Goal: Information Seeking & Learning: Learn about a topic

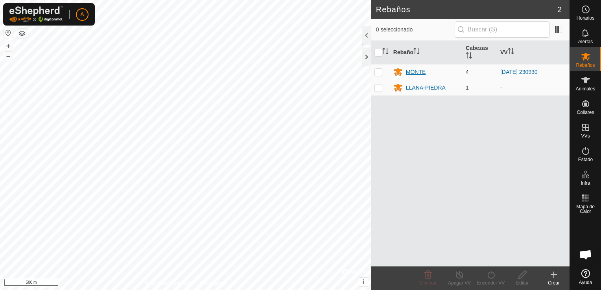
click at [417, 75] on div "MONTE" at bounding box center [416, 72] width 20 height 8
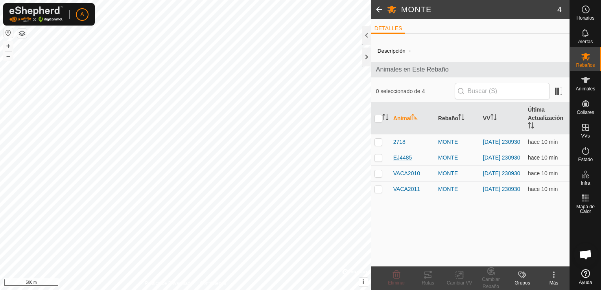
click at [399, 159] on span "EJ4485" at bounding box center [403, 158] width 18 height 8
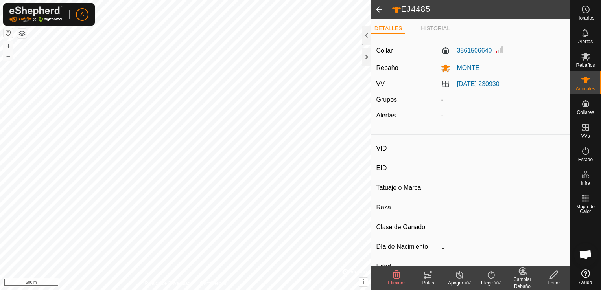
type input "EJ4485"
type input "-"
type input "EJ 4485"
type input "AVILENA"
type input "-"
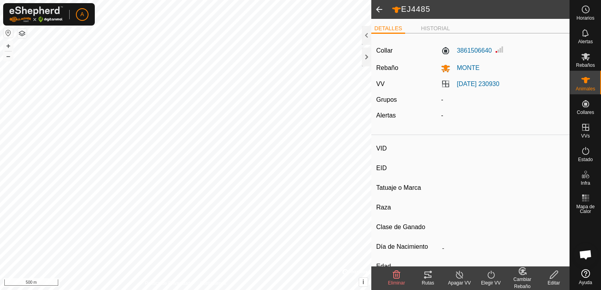
type input "0 kg"
type input "-"
click at [430, 281] on div "Rutas" at bounding box center [427, 283] width 31 height 7
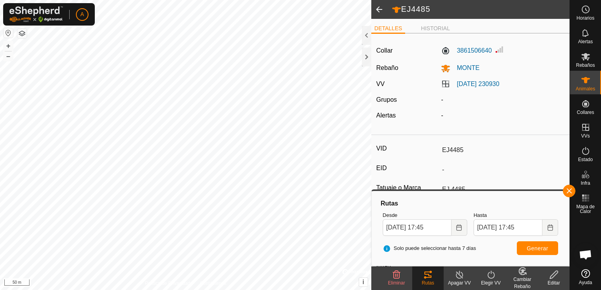
click at [377, 11] on span at bounding box center [380, 9] width 16 height 19
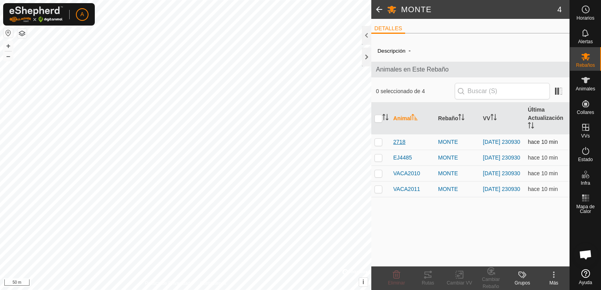
click at [396, 140] on span "2718" at bounding box center [400, 142] width 12 height 8
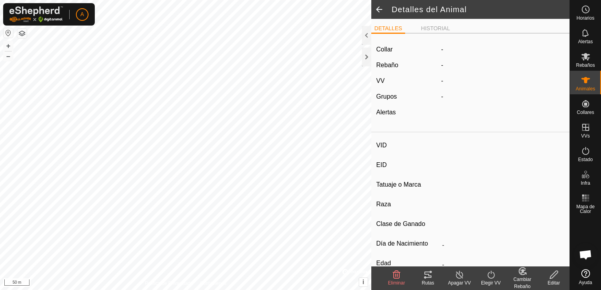
type input "2718"
type input "-"
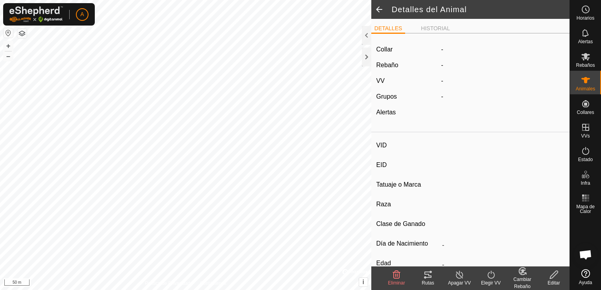
type input "0 kg"
type input "-"
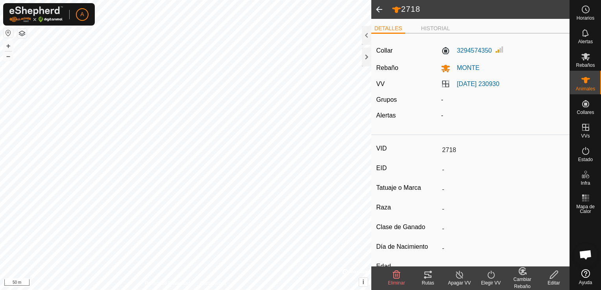
click at [380, 9] on span at bounding box center [380, 9] width 16 height 19
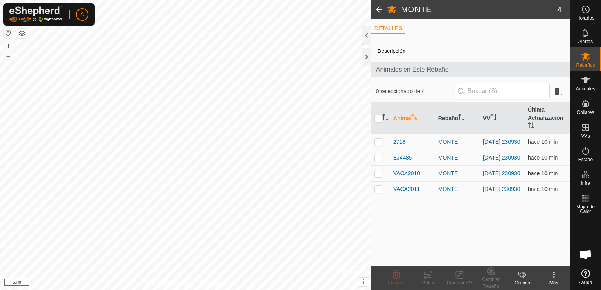
click at [408, 175] on span "VACA2010" at bounding box center [407, 174] width 27 height 8
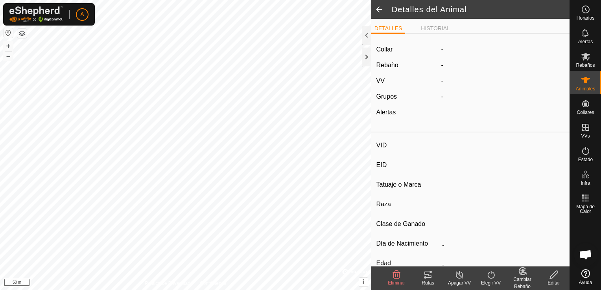
type input "VACA2010"
type input "-"
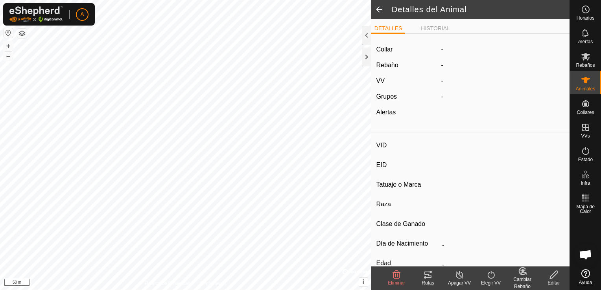
type input "0 kg"
type input "-"
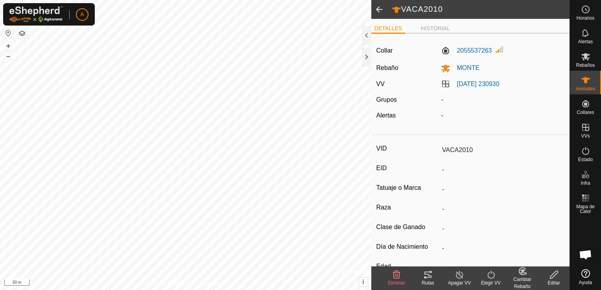
click at [380, 13] on span at bounding box center [380, 9] width 16 height 19
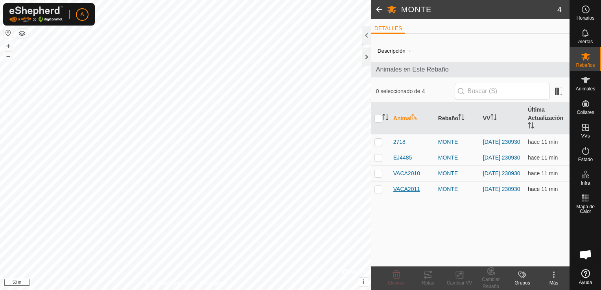
click at [410, 193] on span "VACA2011" at bounding box center [407, 189] width 27 height 8
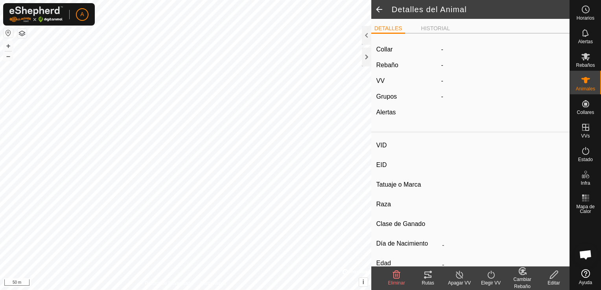
type input "VACA2011"
type input "-"
type input "2010"
type input "AVILENA"
type input "-"
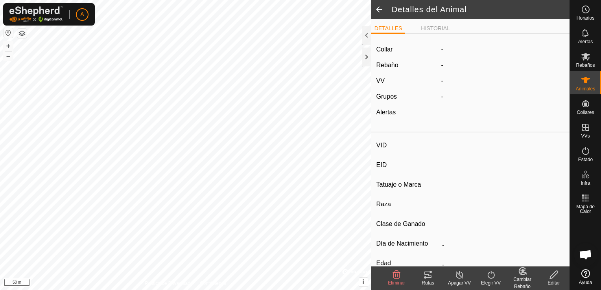
type input "Preñada"
type input "0 kg"
type input "-"
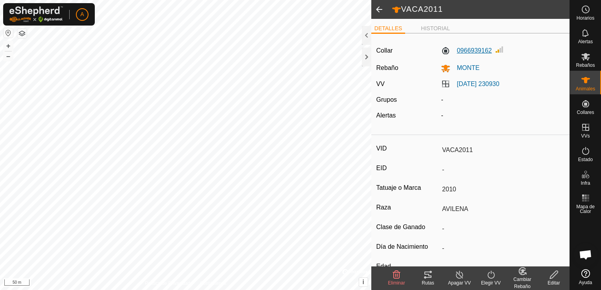
click at [461, 54] on label "0966939162" at bounding box center [466, 50] width 51 height 9
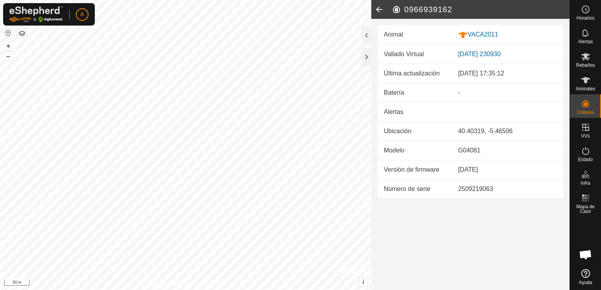
click at [461, 54] on link "[DATE] 230930" at bounding box center [480, 54] width 43 height 7
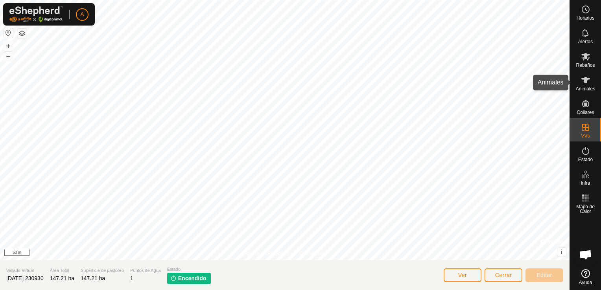
click at [587, 83] on icon at bounding box center [585, 80] width 9 height 9
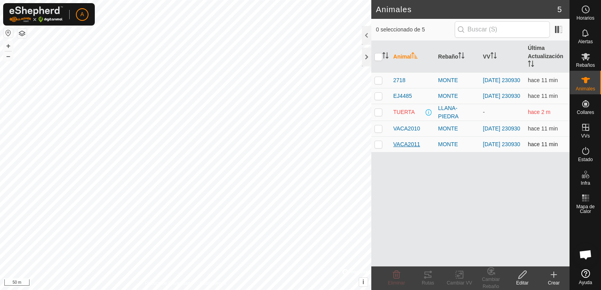
click at [406, 147] on span "VACA2011" at bounding box center [407, 145] width 27 height 8
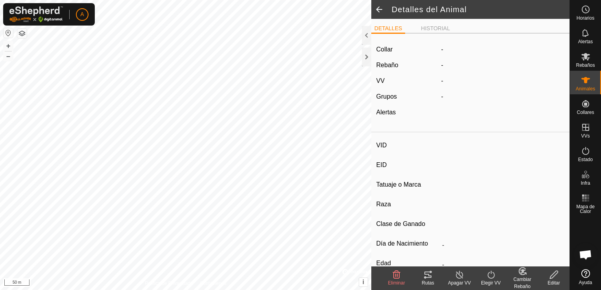
type input "VACA2011"
type input "-"
type input "2010"
type input "AVILENA"
type input "-"
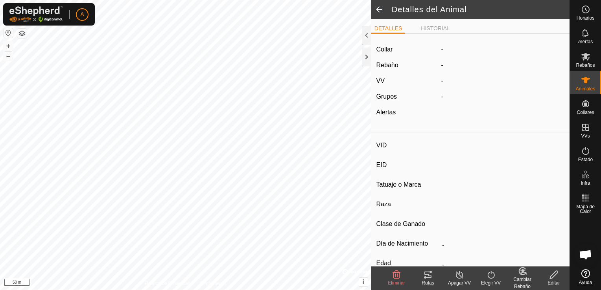
type input "Preñada"
type input "0 kg"
type input "-"
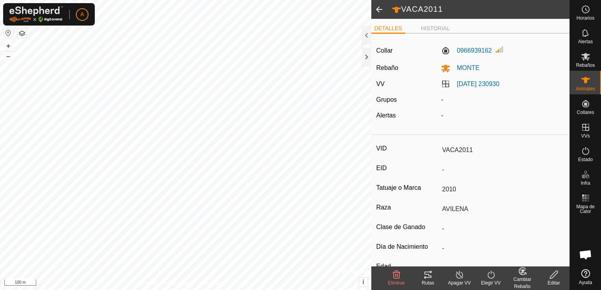
click at [432, 280] on div "Rutas" at bounding box center [427, 283] width 31 height 7
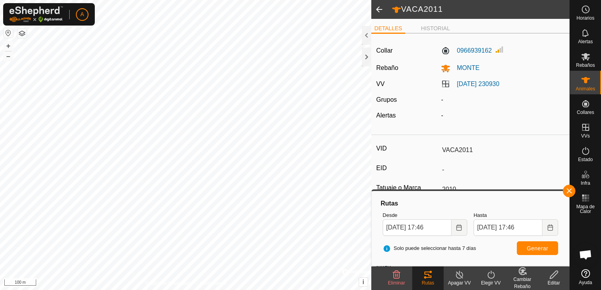
click at [380, 11] on span at bounding box center [380, 9] width 16 height 19
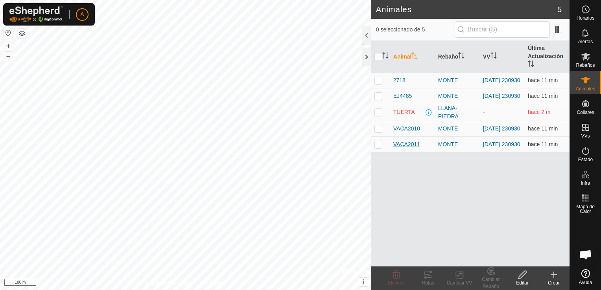
click at [403, 145] on span "VACA2011" at bounding box center [407, 145] width 27 height 8
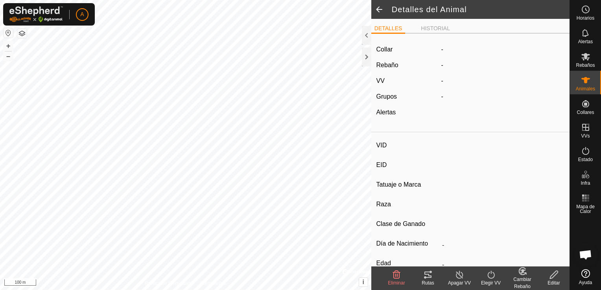
type input "VACA2011"
type input "-"
type input "2010"
type input "AVILENA"
type input "-"
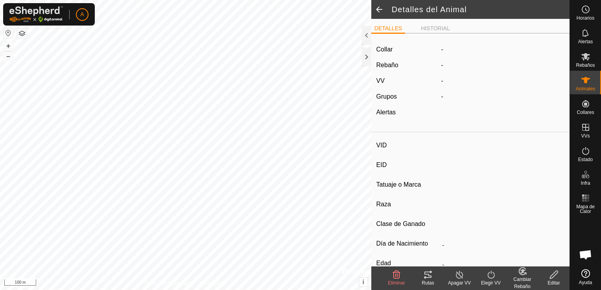
type input "Preñada"
type input "0 kg"
type input "-"
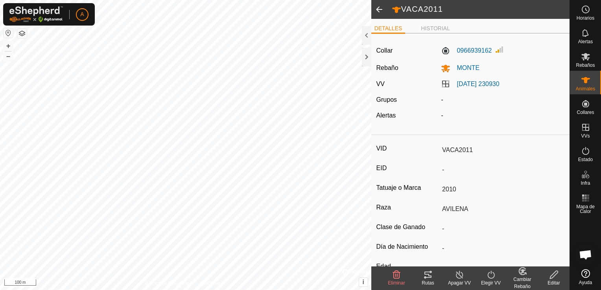
click at [427, 281] on div "Rutas" at bounding box center [427, 283] width 31 height 7
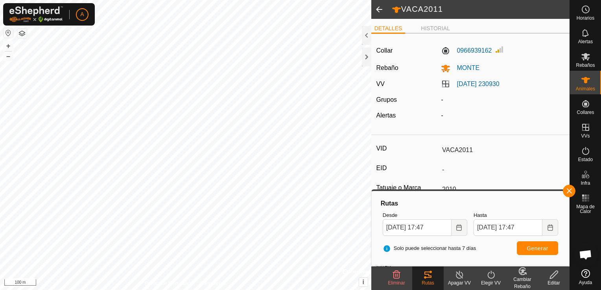
click at [379, 13] on span at bounding box center [380, 9] width 16 height 19
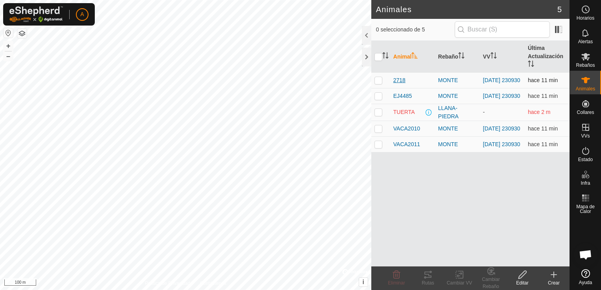
click at [399, 82] on span "2718" at bounding box center [400, 80] width 12 height 8
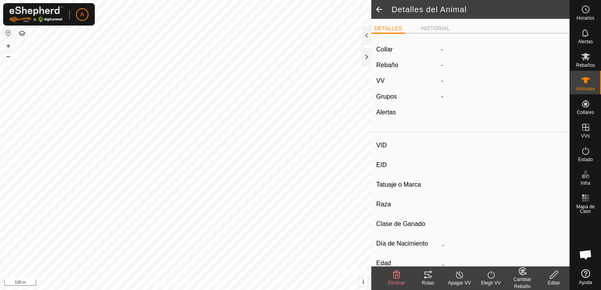
type input "2718"
type input "-"
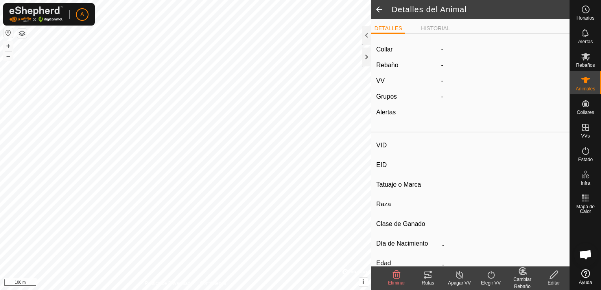
type input "0 kg"
type input "-"
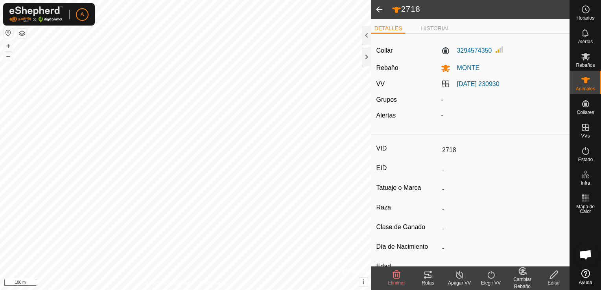
click at [425, 278] on icon at bounding box center [425, 278] width 2 height 2
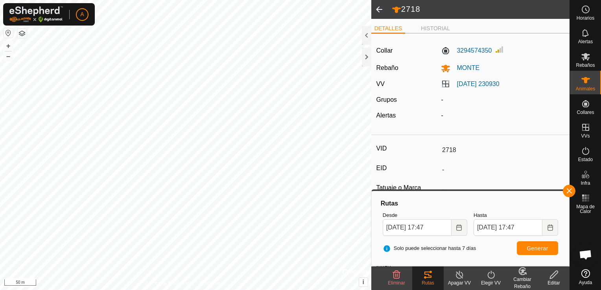
click at [383, 12] on span at bounding box center [380, 9] width 16 height 19
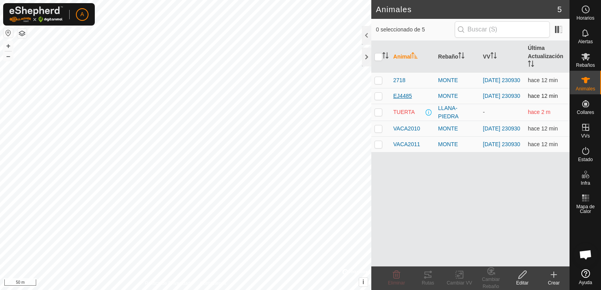
click at [398, 98] on span "EJ4485" at bounding box center [403, 96] width 18 height 8
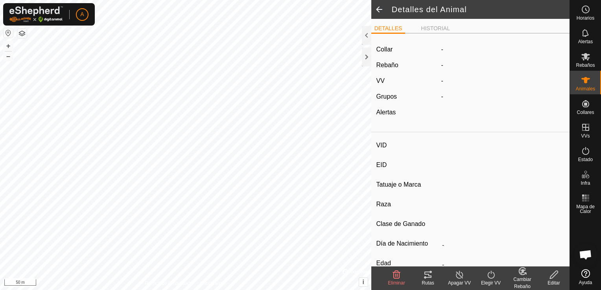
type input "EJ4485"
type input "-"
type input "EJ 4485"
type input "AVILENA"
type input "-"
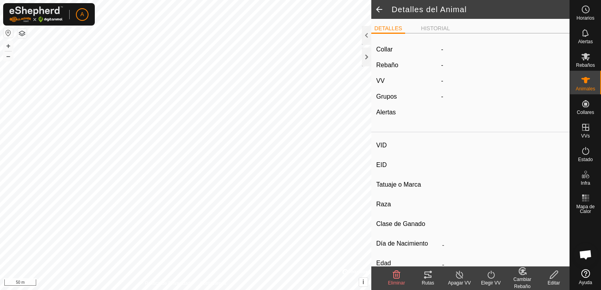
type input "0 kg"
type input "-"
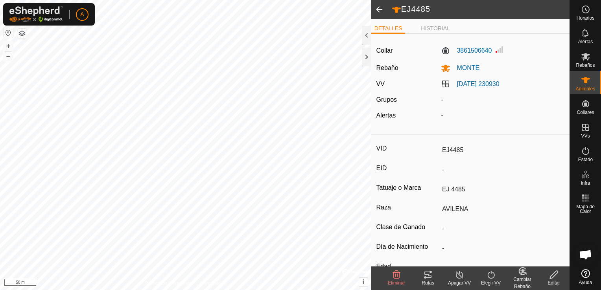
click at [429, 279] on icon at bounding box center [427, 274] width 9 height 9
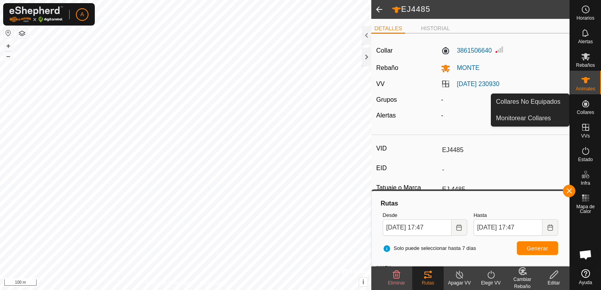
click at [592, 108] on es-neckbands-svg-icon at bounding box center [586, 104] width 14 height 13
click at [586, 108] on icon at bounding box center [585, 103] width 9 height 9
click at [537, 120] on link "Monitorear Collares" at bounding box center [531, 119] width 78 height 16
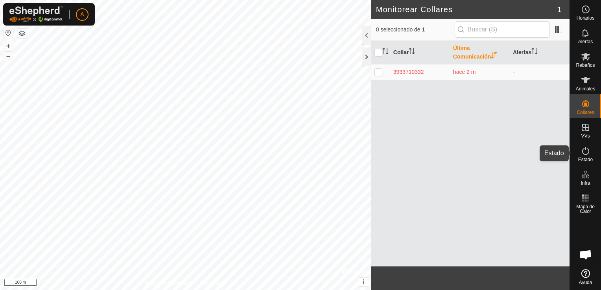
click at [584, 150] on icon at bounding box center [585, 150] width 9 height 9
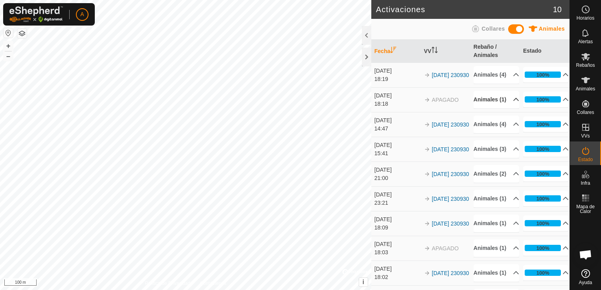
click at [505, 109] on p-accordion-header "Animales (1)" at bounding box center [497, 100] width 46 height 18
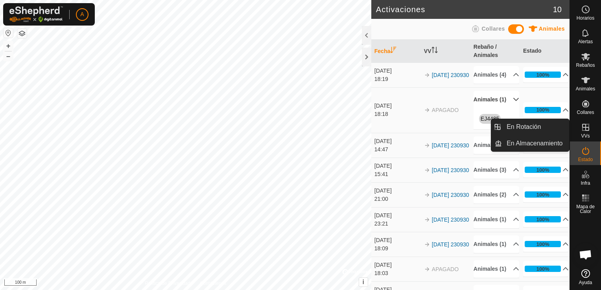
click at [588, 128] on icon at bounding box center [585, 127] width 9 height 9
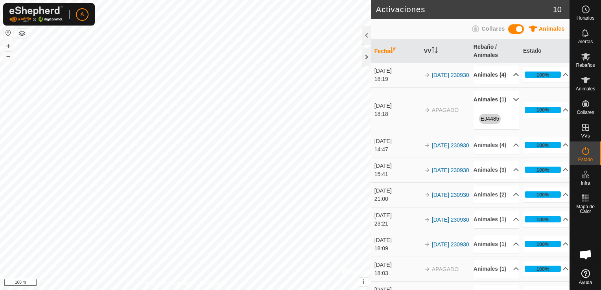
click at [503, 81] on p-accordion-header "Animales (4)" at bounding box center [497, 75] width 46 height 18
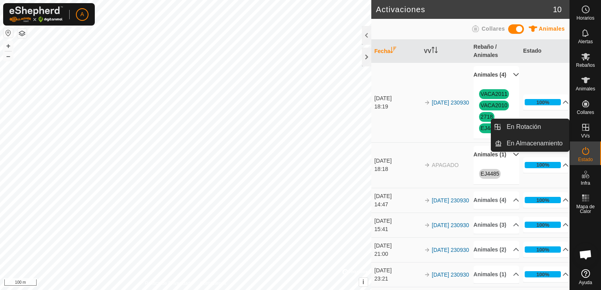
click at [587, 127] on icon at bounding box center [585, 127] width 9 height 9
click at [586, 130] on icon at bounding box center [585, 127] width 7 height 7
click at [525, 131] on link "En Rotación" at bounding box center [535, 127] width 67 height 16
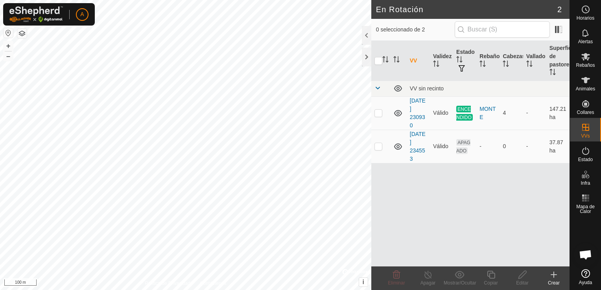
click at [485, 208] on div "VV Validez Estado Rebaño Cabezas Vallado Superficie de pastoreo VV sin recinto …" at bounding box center [471, 154] width 198 height 226
click at [485, 109] on div "MONTE" at bounding box center [488, 113] width 17 height 17
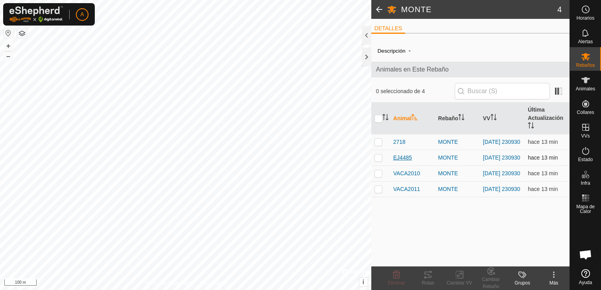
click at [405, 158] on span "EJ4485" at bounding box center [403, 158] width 18 height 8
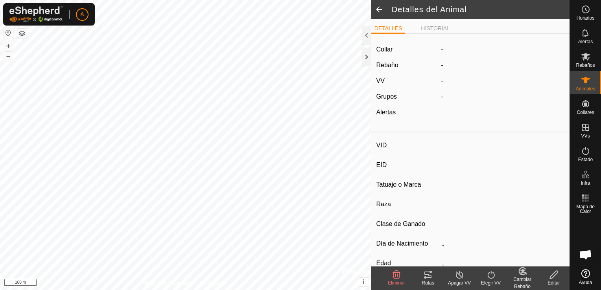
type input "EJ4485"
type input "-"
type input "EJ 4485"
type input "AVILENA"
type input "-"
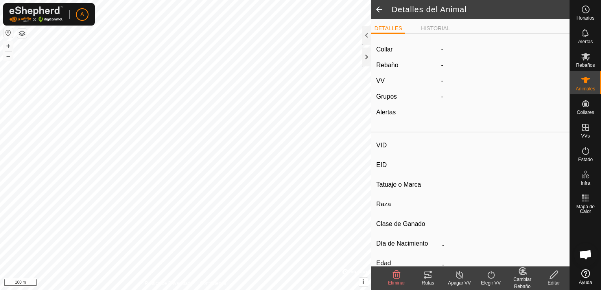
type input "0 kg"
type input "-"
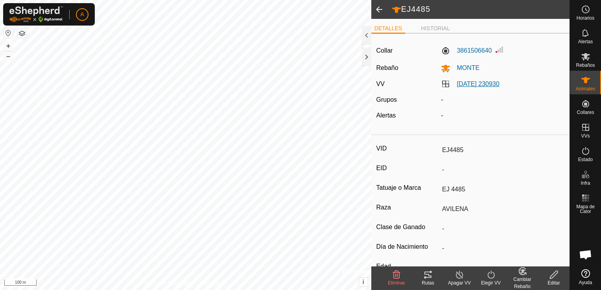
click at [483, 85] on link "[DATE] 230930" at bounding box center [478, 84] width 43 height 7
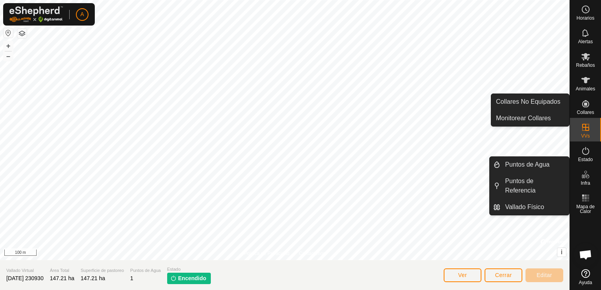
click at [585, 104] on icon at bounding box center [585, 103] width 7 height 7
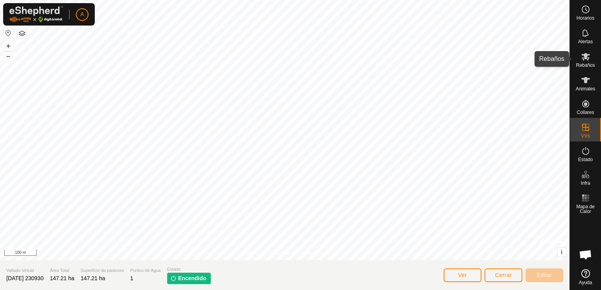
click at [590, 50] on es-mob-svg-icon at bounding box center [586, 56] width 14 height 13
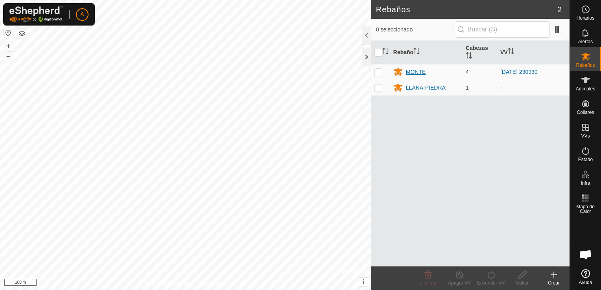
click at [442, 68] on div "MONTE" at bounding box center [427, 71] width 66 height 9
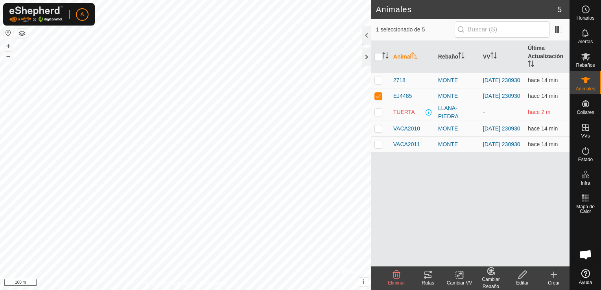
checkbox input "false"
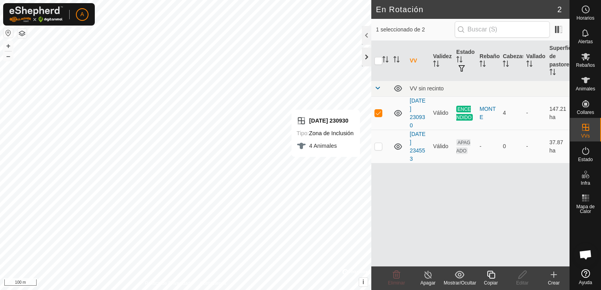
click at [370, 58] on div at bounding box center [366, 57] width 9 height 19
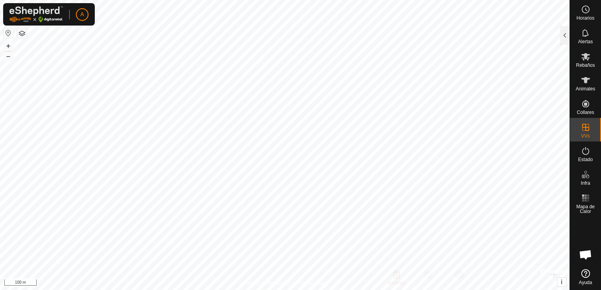
click at [495, 0] on html "A Horarios Alertas Rebaños Animales Collares VVs Estado Infra Mapa de Calor Ayu…" at bounding box center [300, 145] width 601 height 290
click at [243, 290] on html "A Horarios Alertas Rebaños Animales Collares VVs Estado Infra Mapa de Calor Ayu…" at bounding box center [300, 145] width 601 height 290
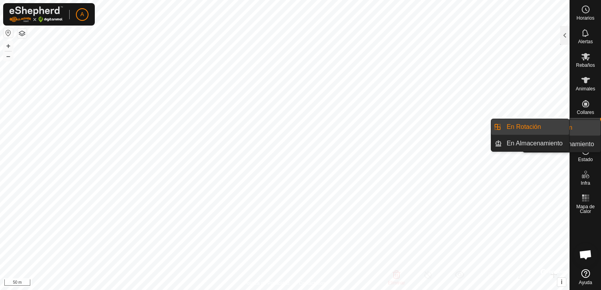
click at [558, 122] on link "En Rotación" at bounding box center [535, 127] width 67 height 16
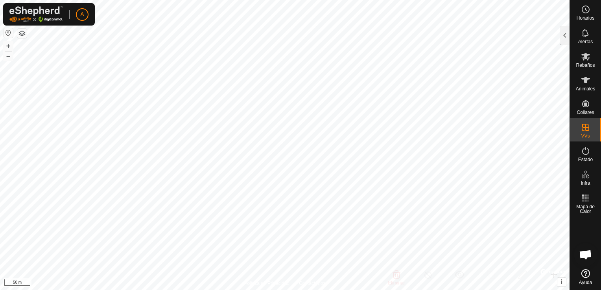
click at [20, 34] on button "button" at bounding box center [21, 33] width 9 height 9
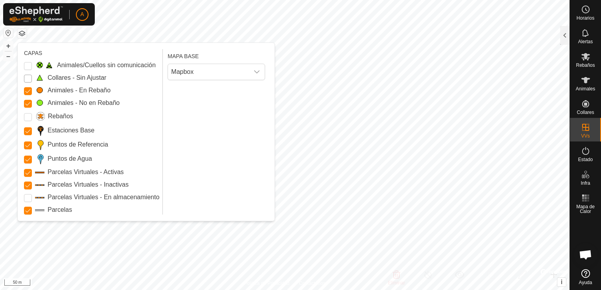
click at [28, 79] on Unfitted "Collares - Sin Ajustar" at bounding box center [28, 79] width 8 height 8
click at [28, 119] on input "Rebaños" at bounding box center [28, 117] width 8 height 8
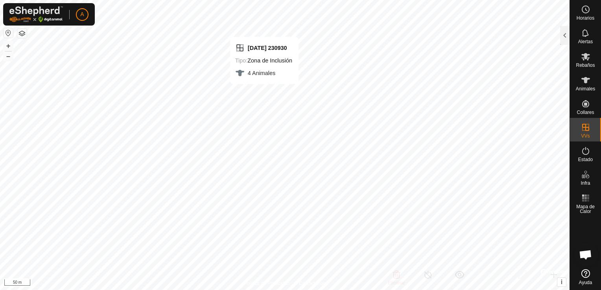
checkbox input "false"
click at [23, 33] on button "button" at bounding box center [21, 33] width 9 height 9
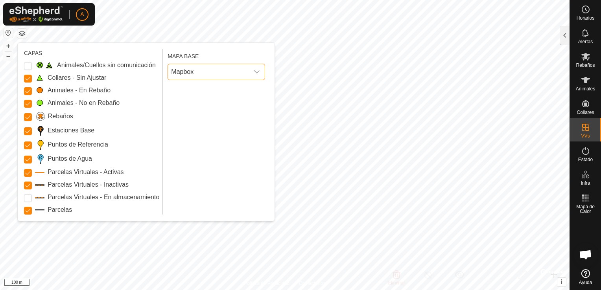
click at [209, 66] on span "Mapbox" at bounding box center [208, 72] width 81 height 16
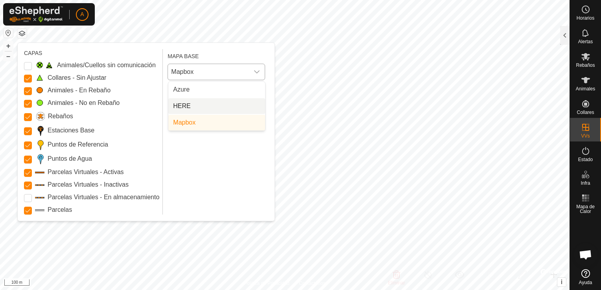
click at [194, 104] on li "HERE" at bounding box center [216, 106] width 97 height 16
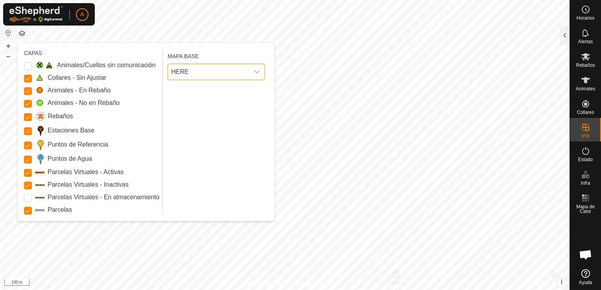
click at [231, 74] on span "HERE" at bounding box center [208, 72] width 81 height 16
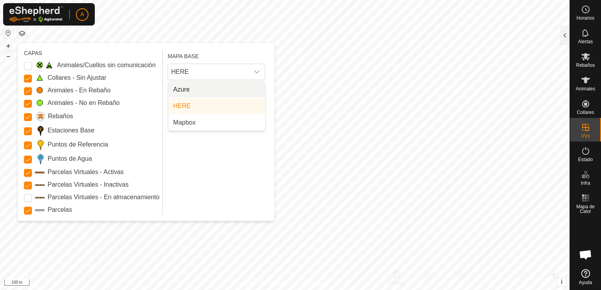
click at [216, 90] on li "Azure" at bounding box center [216, 90] width 97 height 16
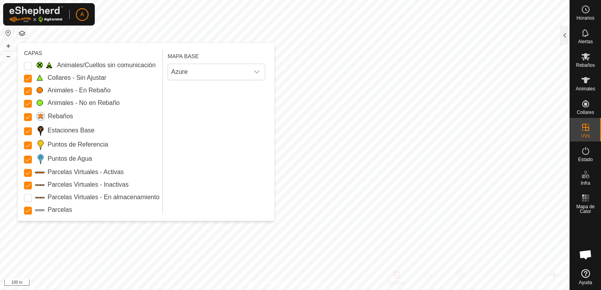
click at [352, 0] on html "A Horarios Alertas Rebaños Animales Collares VVs Estado Infra Mapa de Calor Ayu…" at bounding box center [300, 145] width 601 height 290
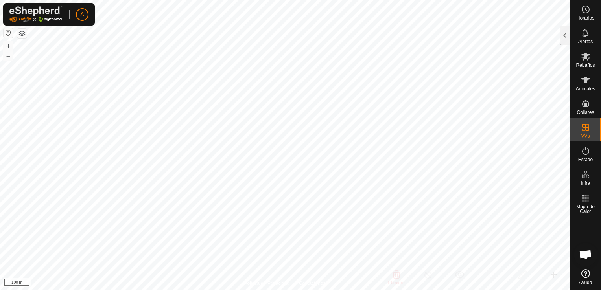
click at [21, 34] on button "button" at bounding box center [21, 33] width 9 height 9
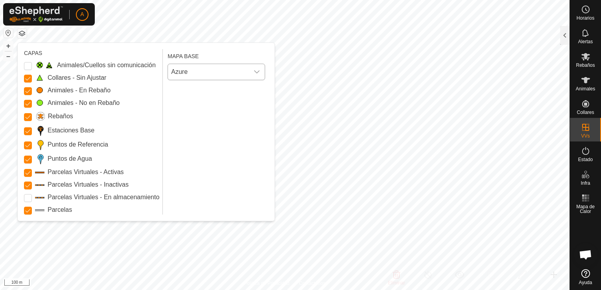
click at [214, 68] on span "Azure" at bounding box center [208, 72] width 81 height 16
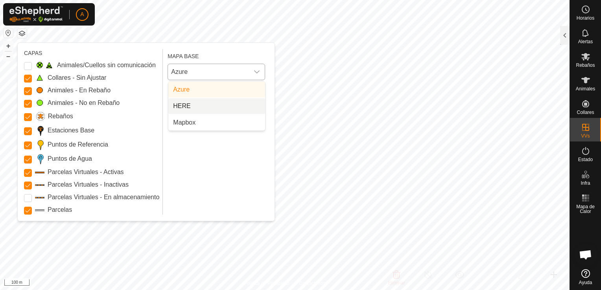
click at [207, 106] on li "HERE" at bounding box center [216, 106] width 97 height 16
